Goal: Go to known website: Access a specific website the user already knows

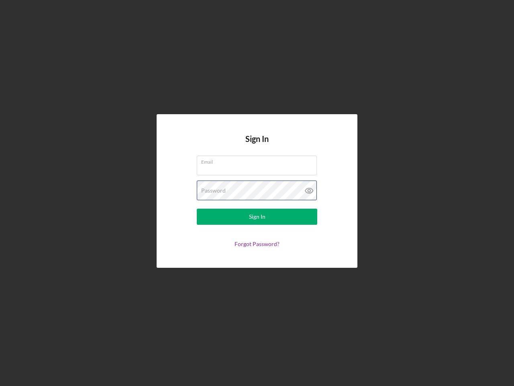
click at [257, 193] on div "Password" at bounding box center [257, 190] width 121 height 20
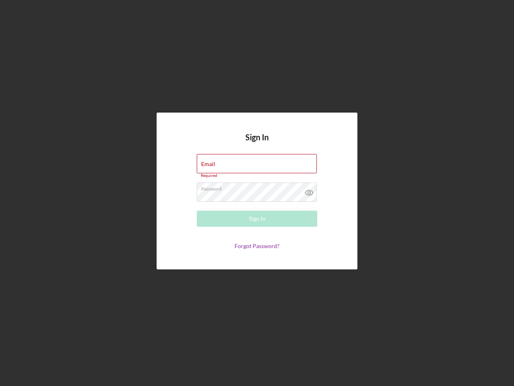
click at [309, 191] on icon at bounding box center [309, 192] width 20 height 20
